Goal: Task Accomplishment & Management: Use online tool/utility

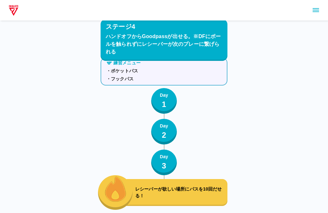
scroll to position [1881, 0]
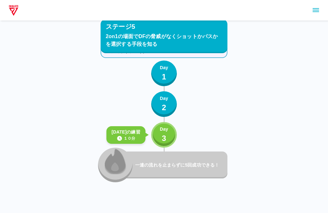
click at [166, 138] on p "3" at bounding box center [164, 139] width 4 height 12
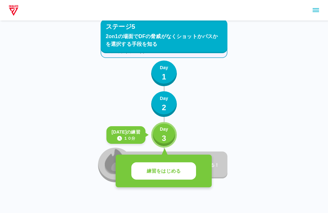
click at [186, 174] on button "練習をはじめる" at bounding box center [164, 172] width 65 height 18
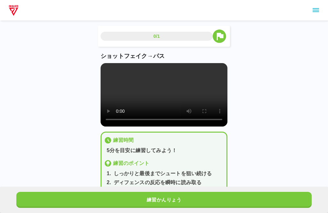
click at [203, 206] on button "練習かんりょう" at bounding box center [164, 200] width 296 height 16
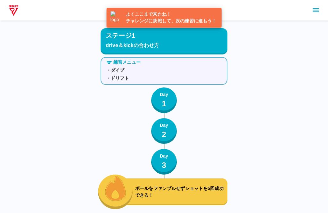
scroll to position [1895, 0]
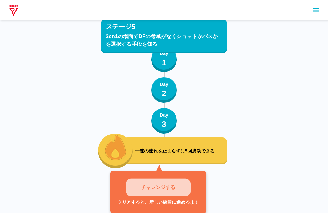
click at [140, 190] on button "チャレンジする" at bounding box center [158, 188] width 65 height 18
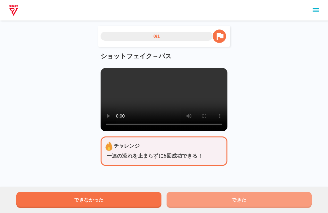
click at [232, 208] on button "できた" at bounding box center [239, 200] width 145 height 16
